Goal: Navigation & Orientation: Find specific page/section

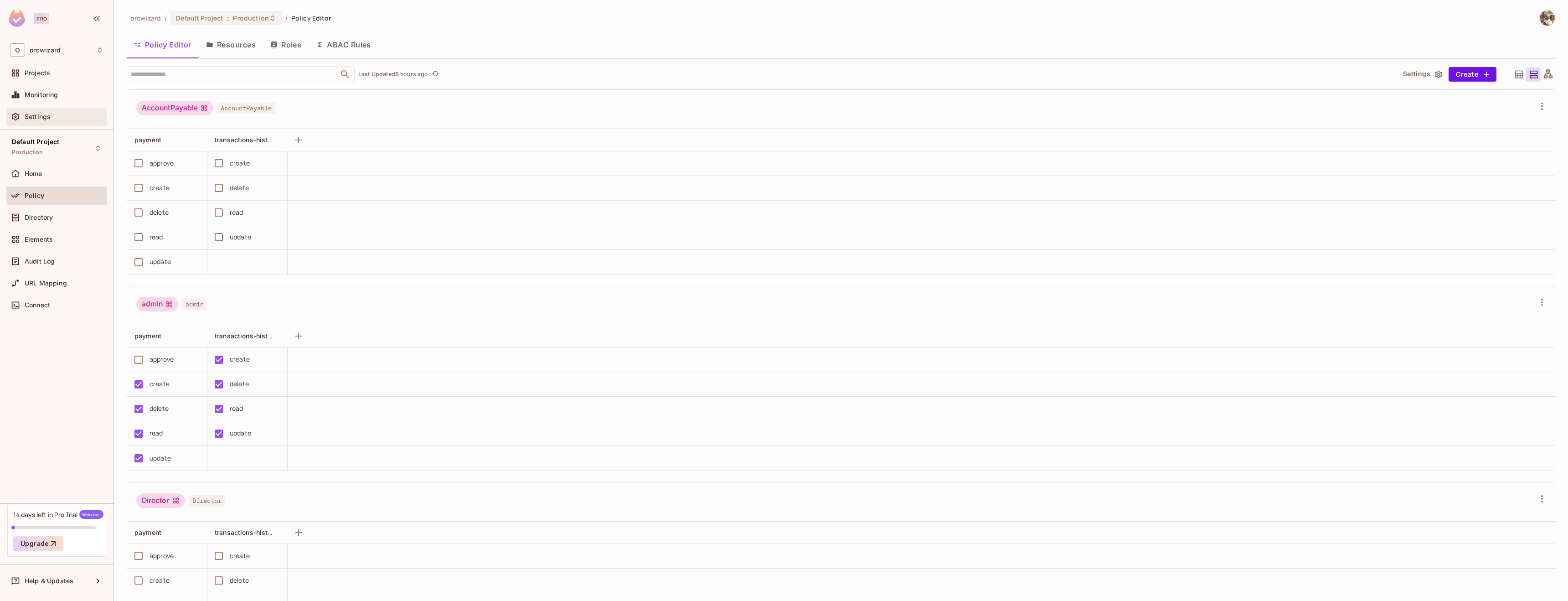
click at [64, 120] on div "Settings" at bounding box center [64, 116] width 79 height 7
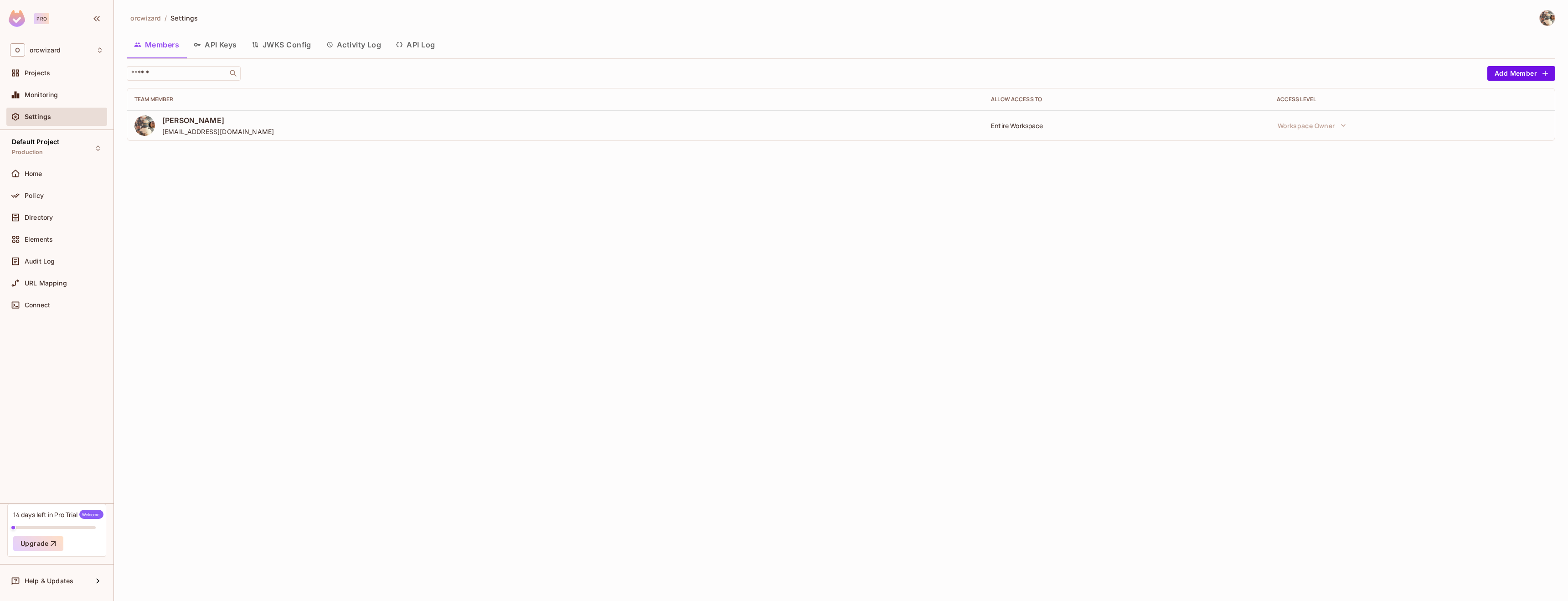
click at [293, 51] on button "JWKS Config" at bounding box center [281, 45] width 74 height 23
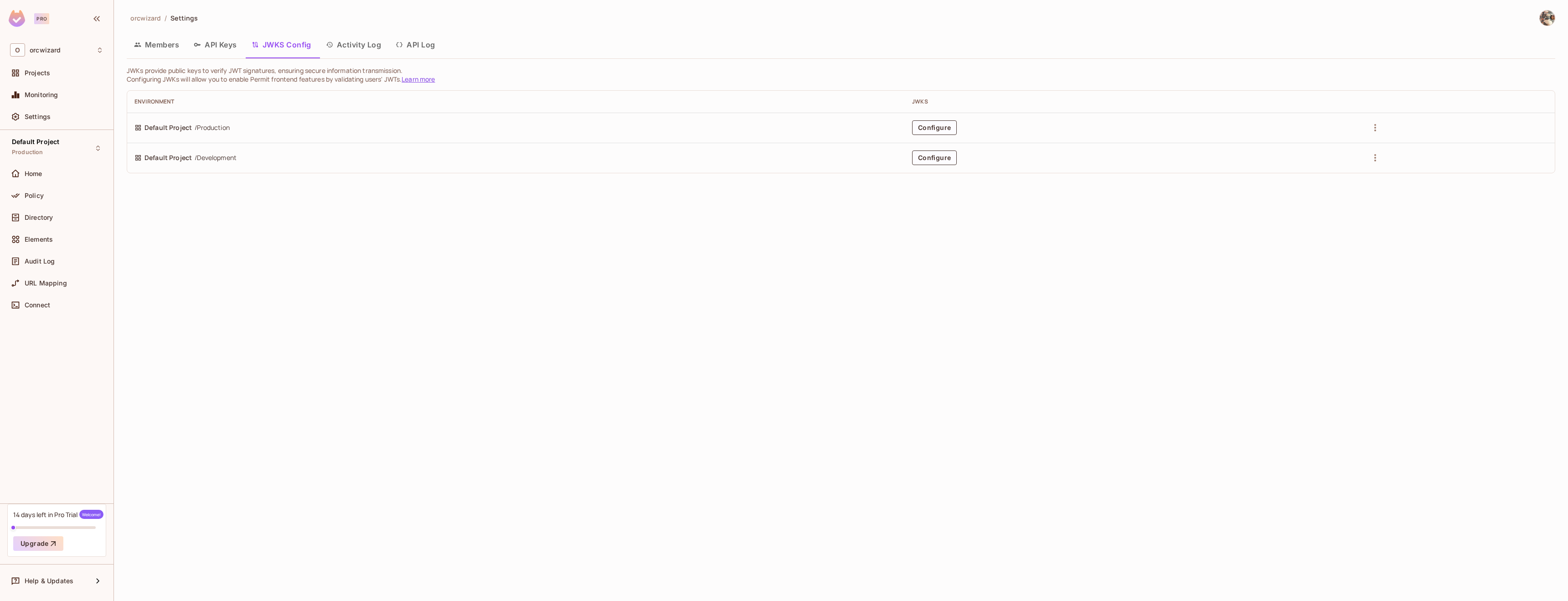
click at [343, 52] on button "Activity Log" at bounding box center [354, 45] width 70 height 23
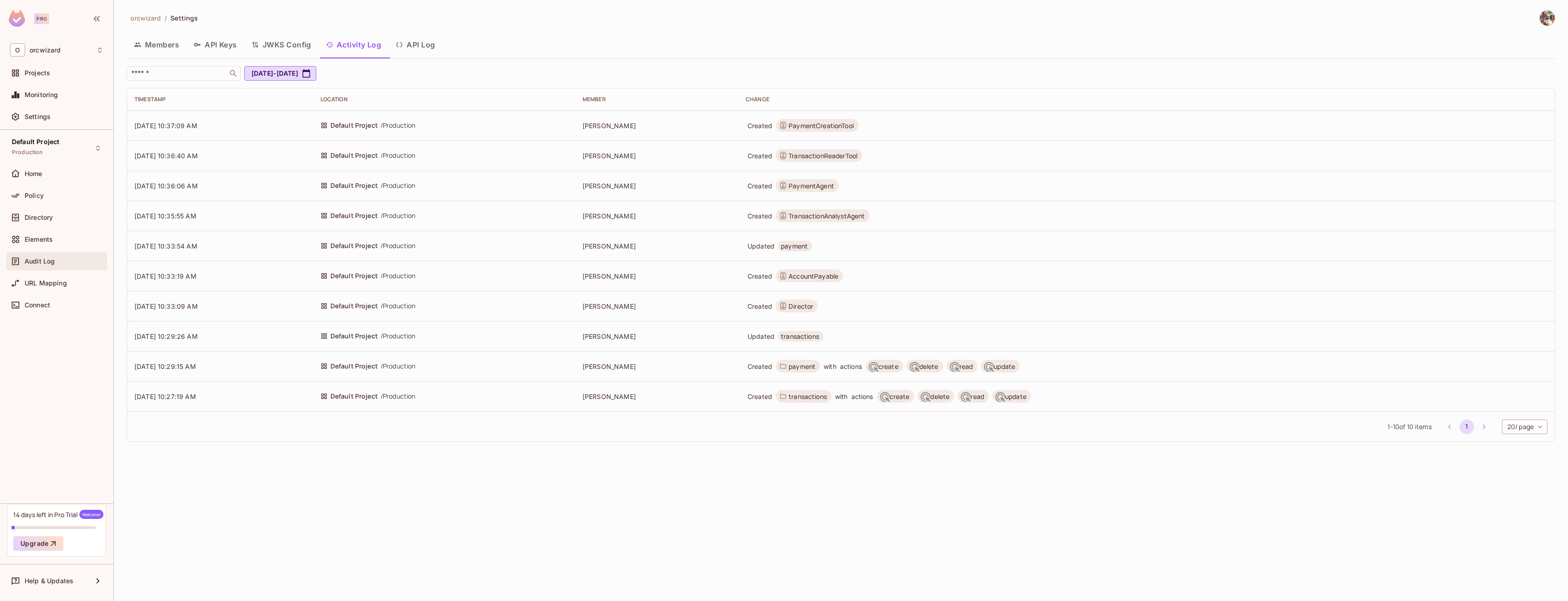
click at [51, 263] on span "Audit Log" at bounding box center [39, 261] width 30 height 7
